Goal: Transaction & Acquisition: Purchase product/service

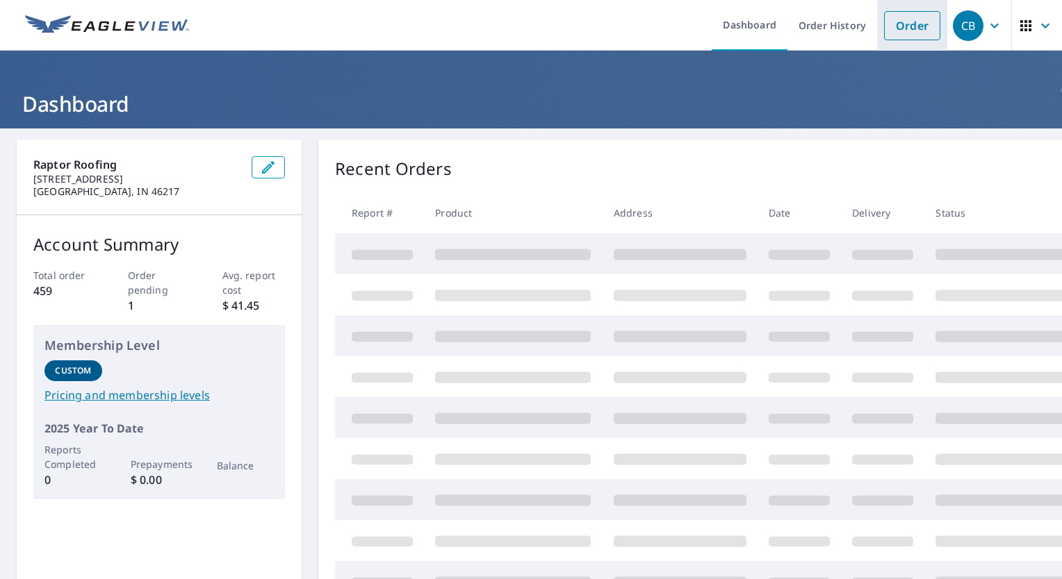
click at [901, 24] on link "Order" at bounding box center [912, 25] width 56 height 29
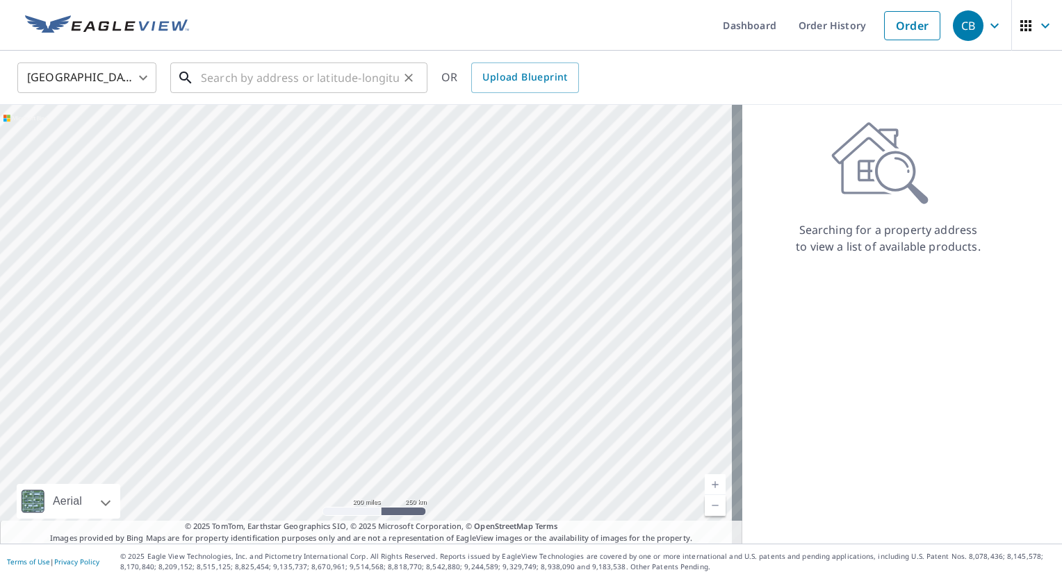
click at [353, 79] on input "text" at bounding box center [300, 77] width 198 height 39
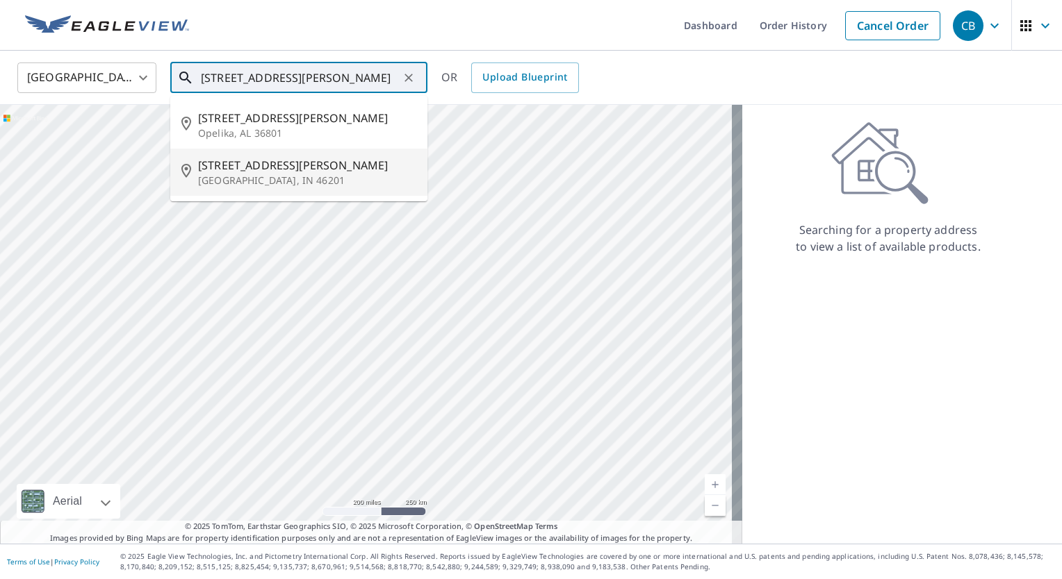
click at [247, 170] on span "[STREET_ADDRESS][PERSON_NAME]" at bounding box center [307, 165] width 218 height 17
type input "[STREET_ADDRESS][PERSON_NAME]"
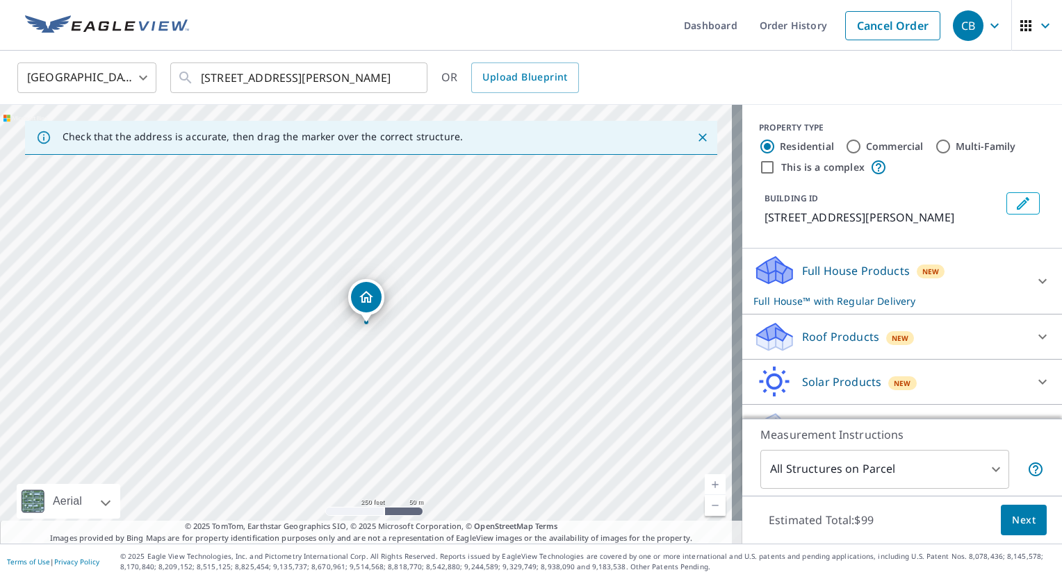
scroll to position [30, 0]
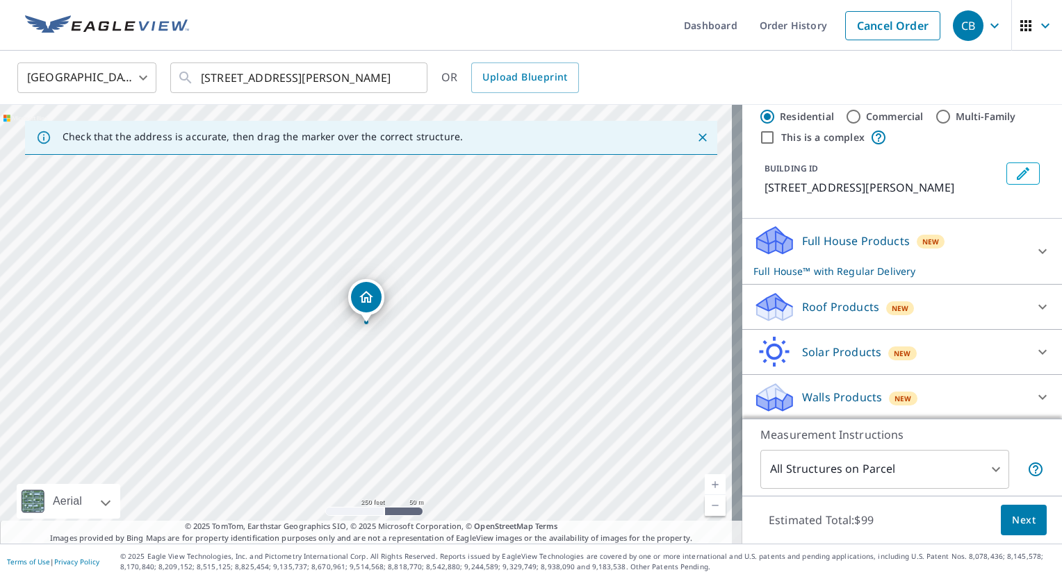
click at [1034, 249] on icon at bounding box center [1042, 251] width 17 height 17
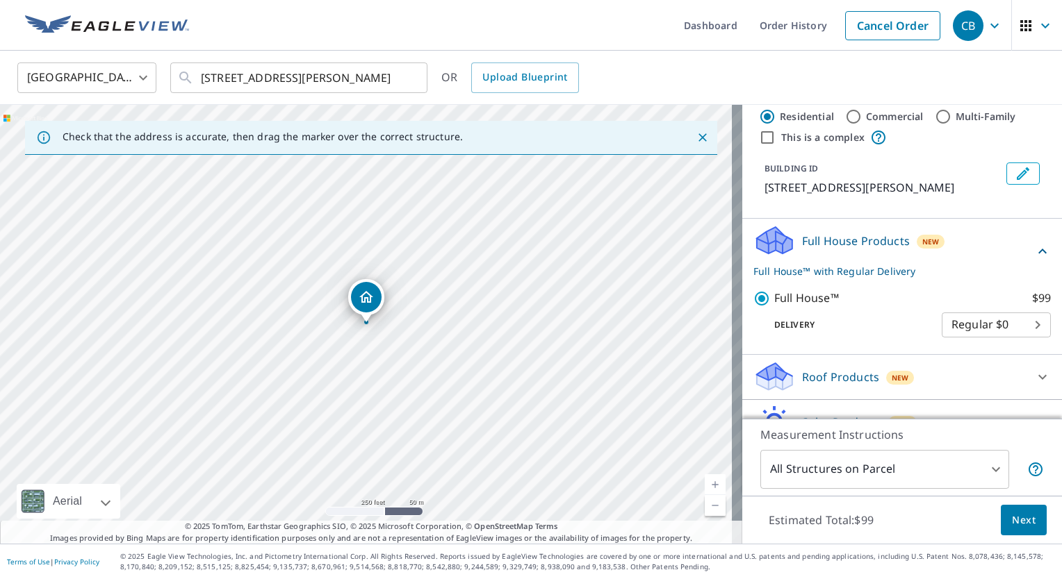
click at [1027, 532] on button "Next" at bounding box center [1023, 520] width 46 height 31
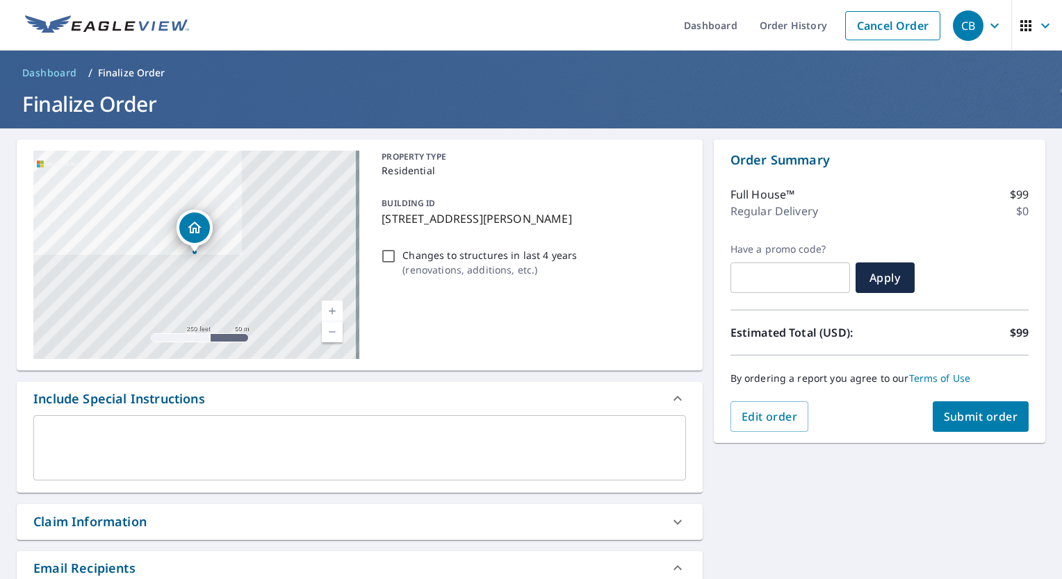
scroll to position [178, 0]
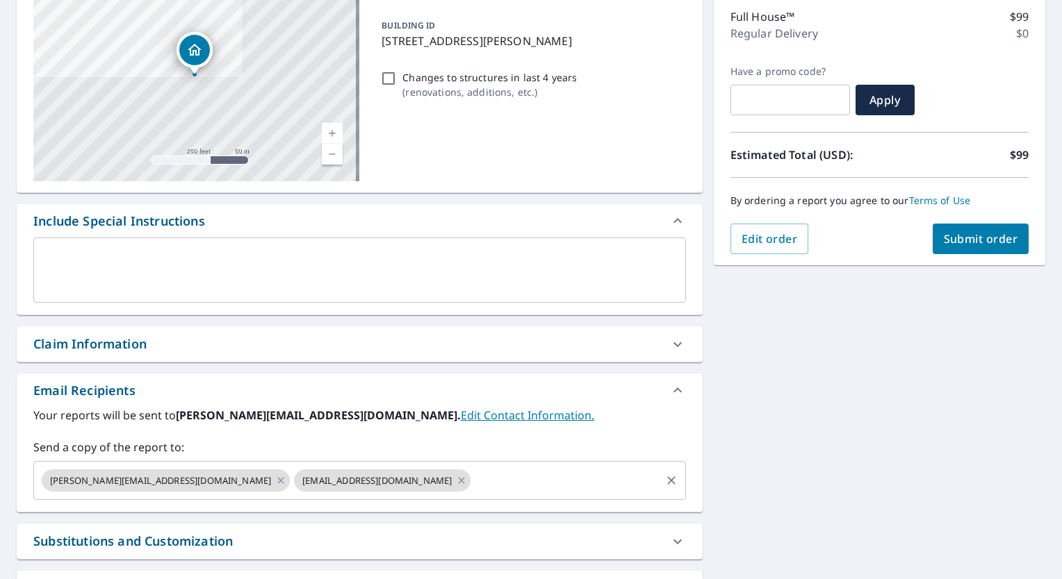
click at [472, 468] on input "text" at bounding box center [564, 481] width 185 height 26
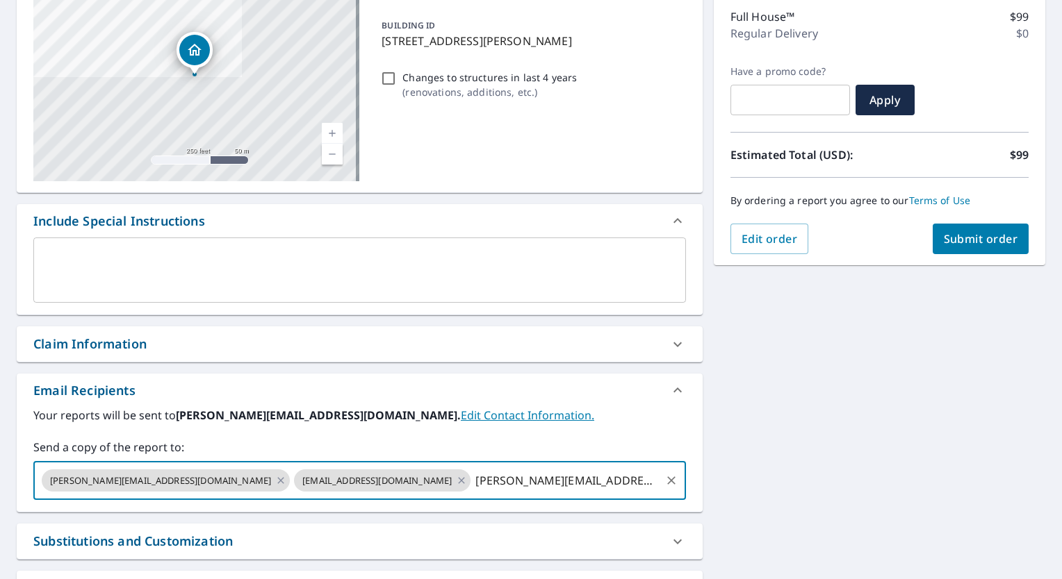
type input "[PERSON_NAME][EMAIL_ADDRESS][DOMAIN_NAME]"
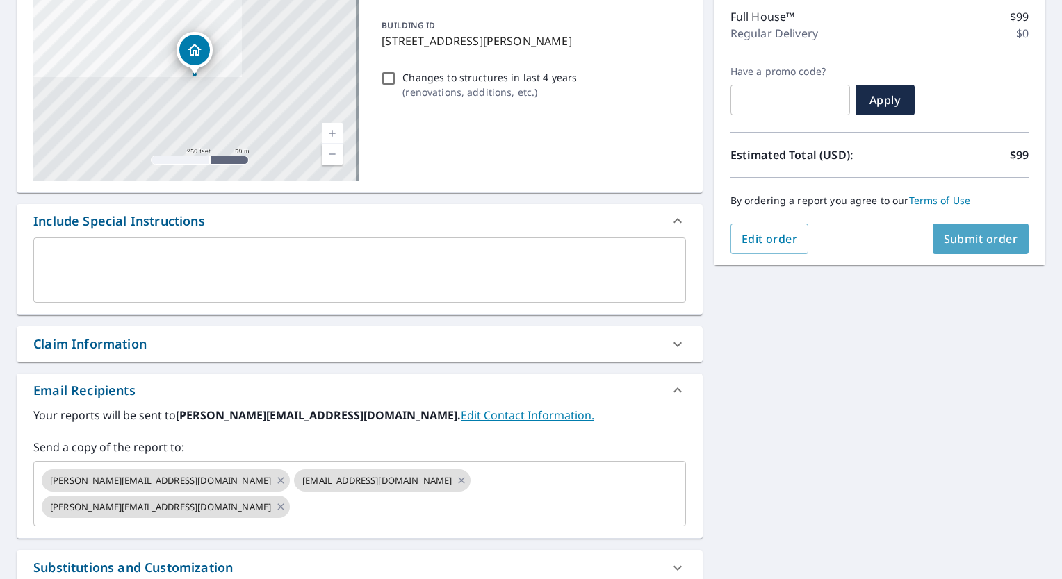
click at [966, 240] on span "Submit order" at bounding box center [980, 238] width 74 height 15
checkbox input "true"
